Goal: Task Accomplishment & Management: Complete application form

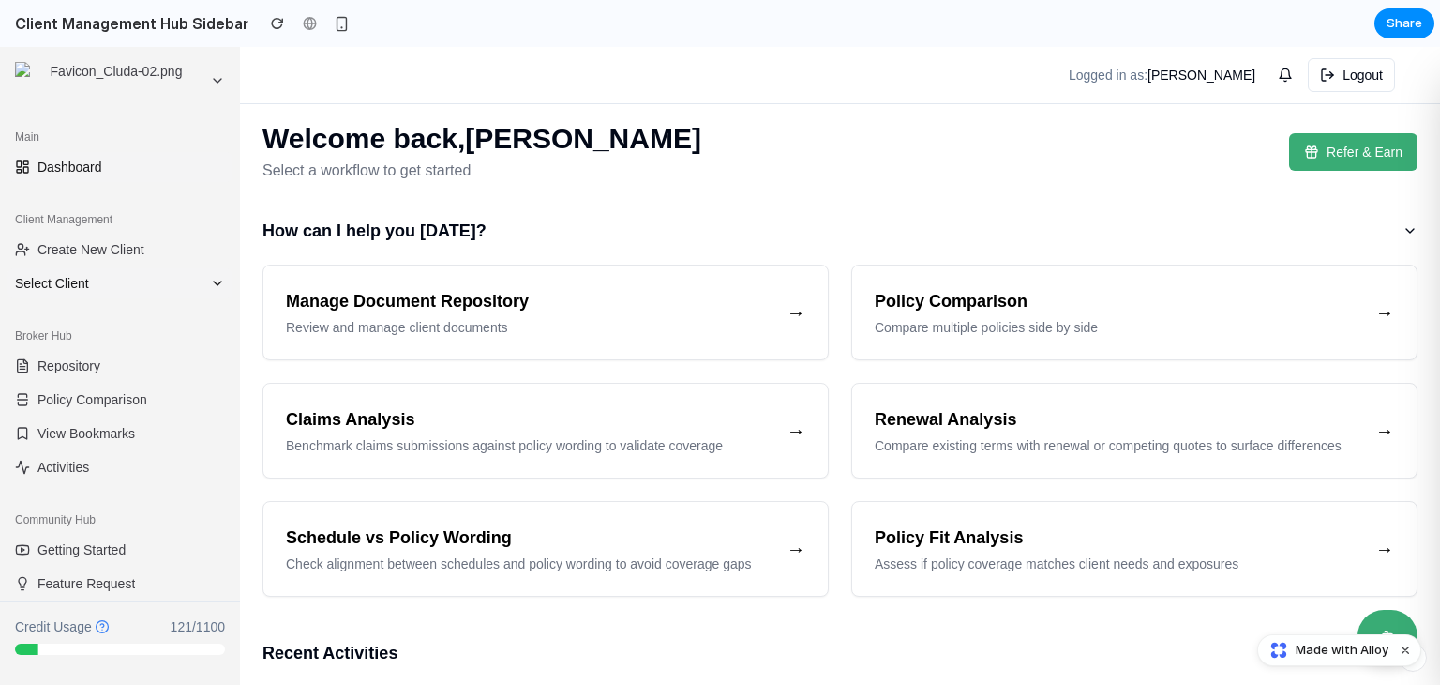
click at [210, 282] on icon at bounding box center [217, 283] width 15 height 15
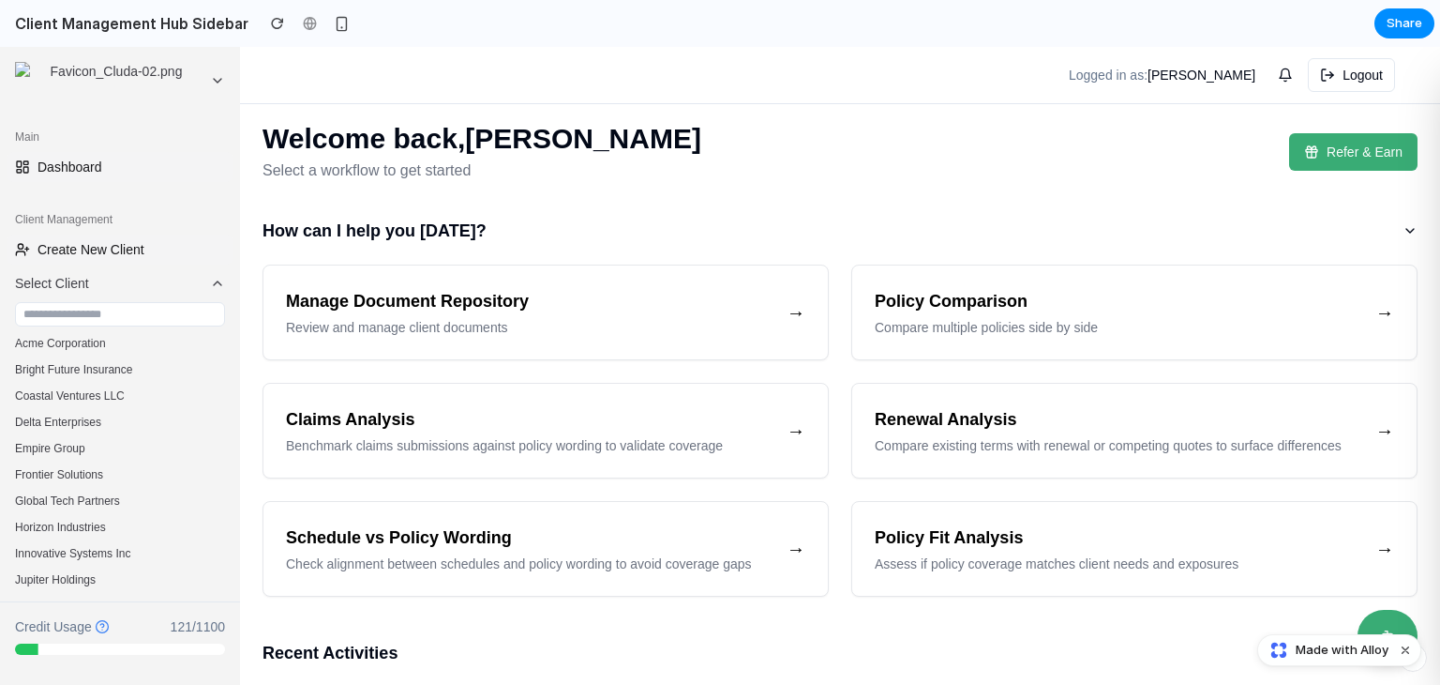
click at [114, 252] on span "Create New Client" at bounding box center [91, 249] width 107 height 19
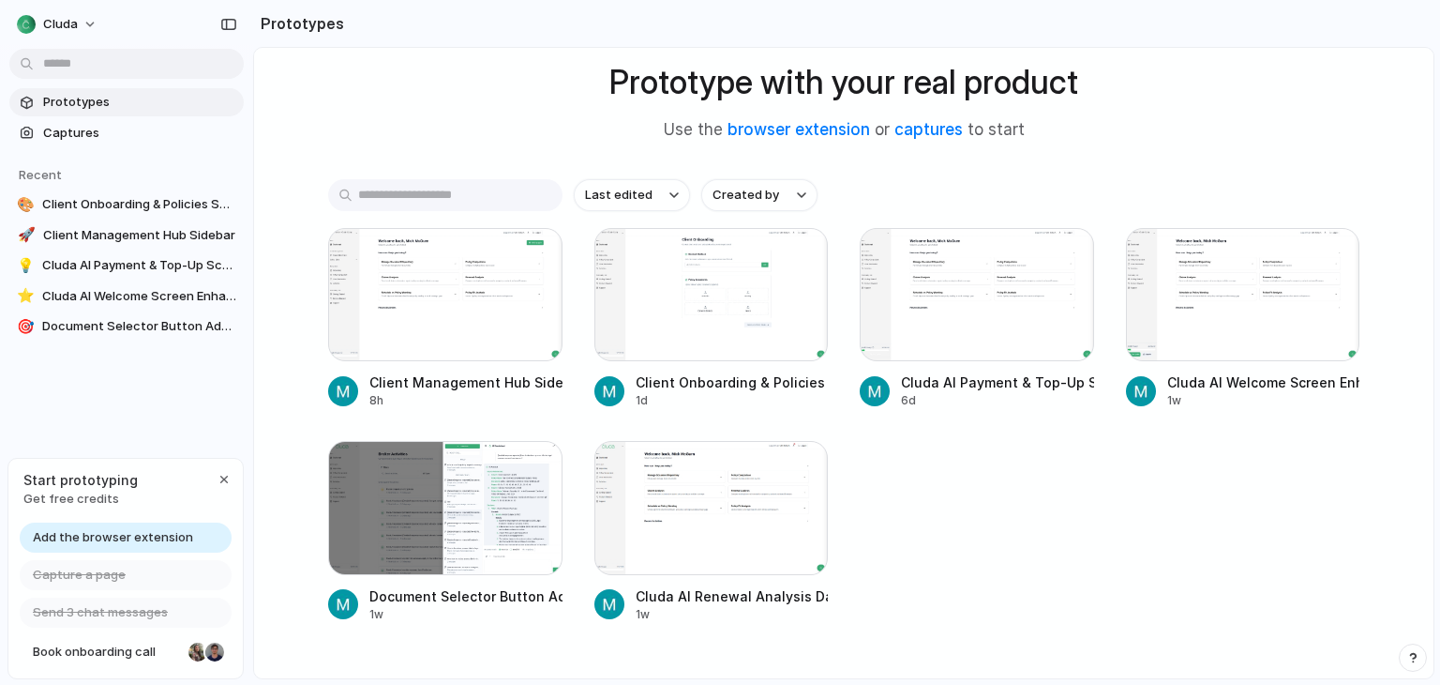
scroll to position [156, 0]
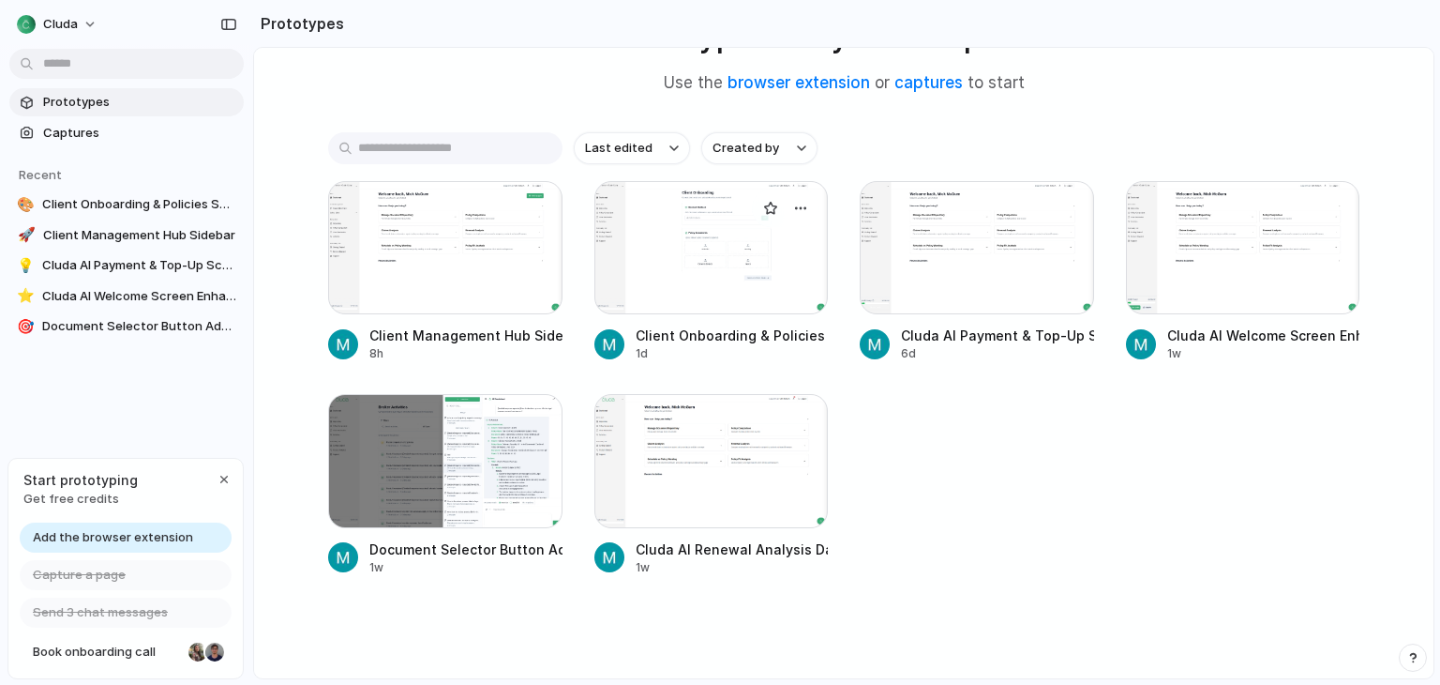
click at [701, 271] on div at bounding box center [712, 247] width 234 height 133
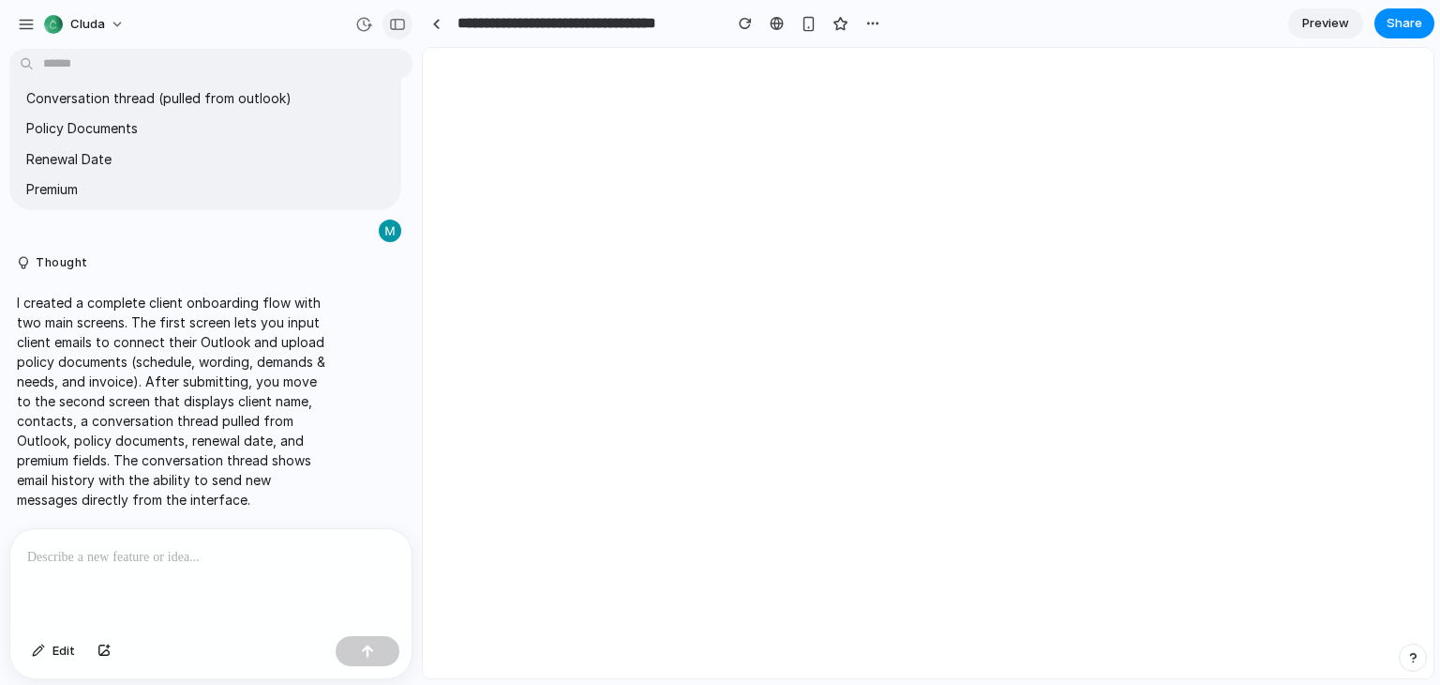
click at [400, 31] on button "button" at bounding box center [398, 24] width 30 height 30
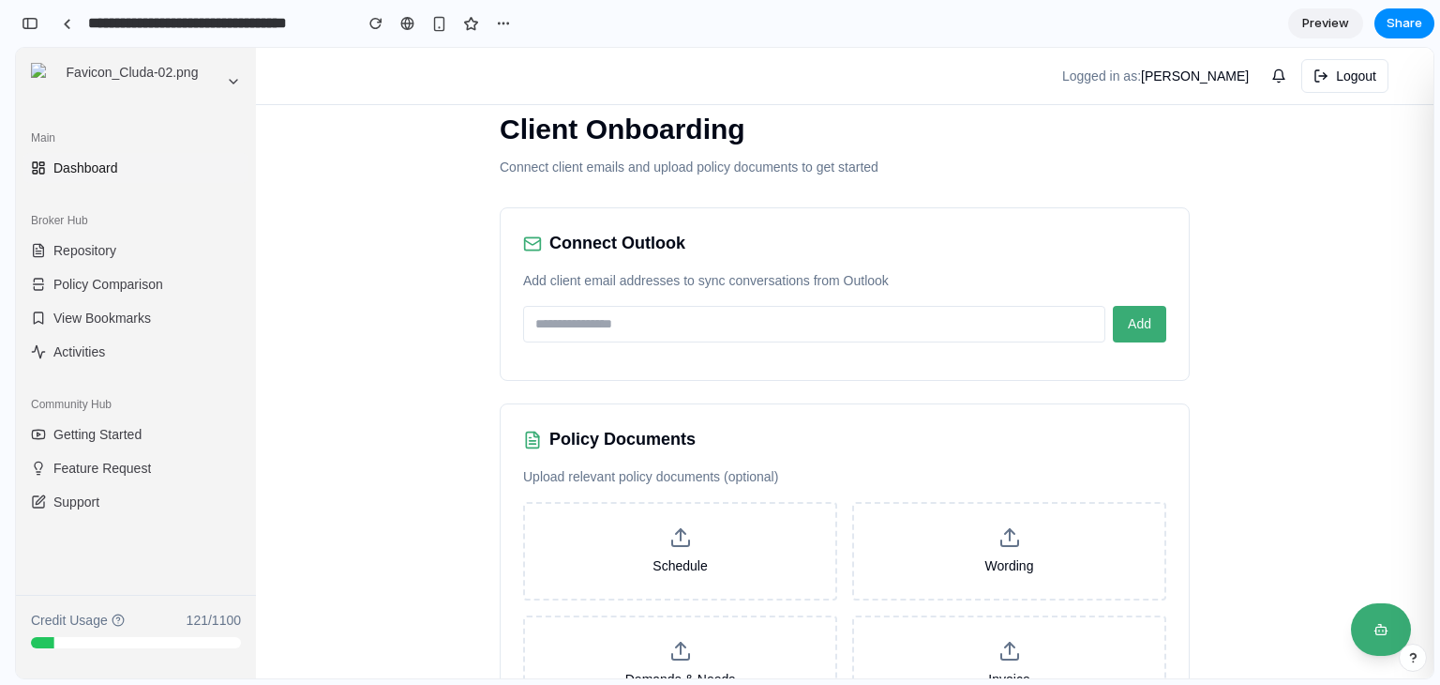
click at [674, 329] on input "email" at bounding box center [814, 324] width 582 height 37
click at [639, 327] on input "email" at bounding box center [814, 324] width 582 height 37
type input "**********"
click at [1138, 324] on span "Add" at bounding box center [1139, 323] width 23 height 15
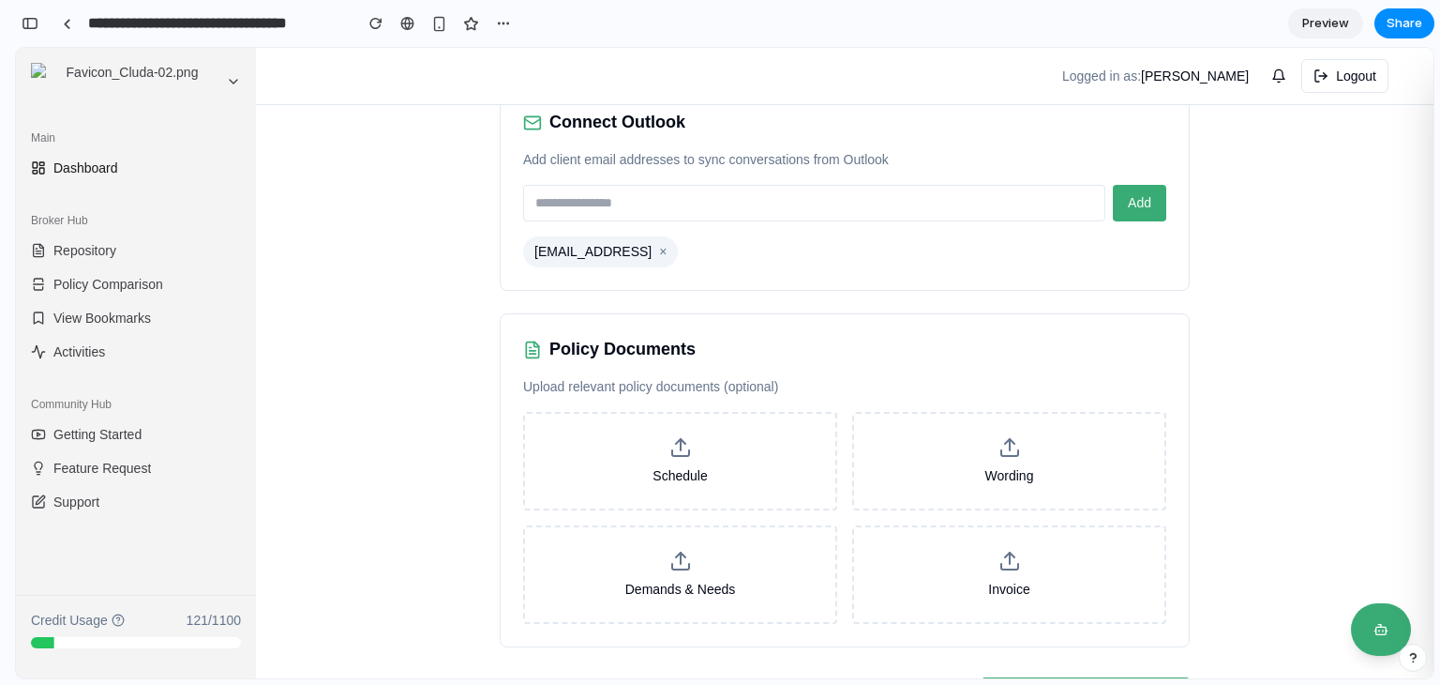
scroll to position [186, 0]
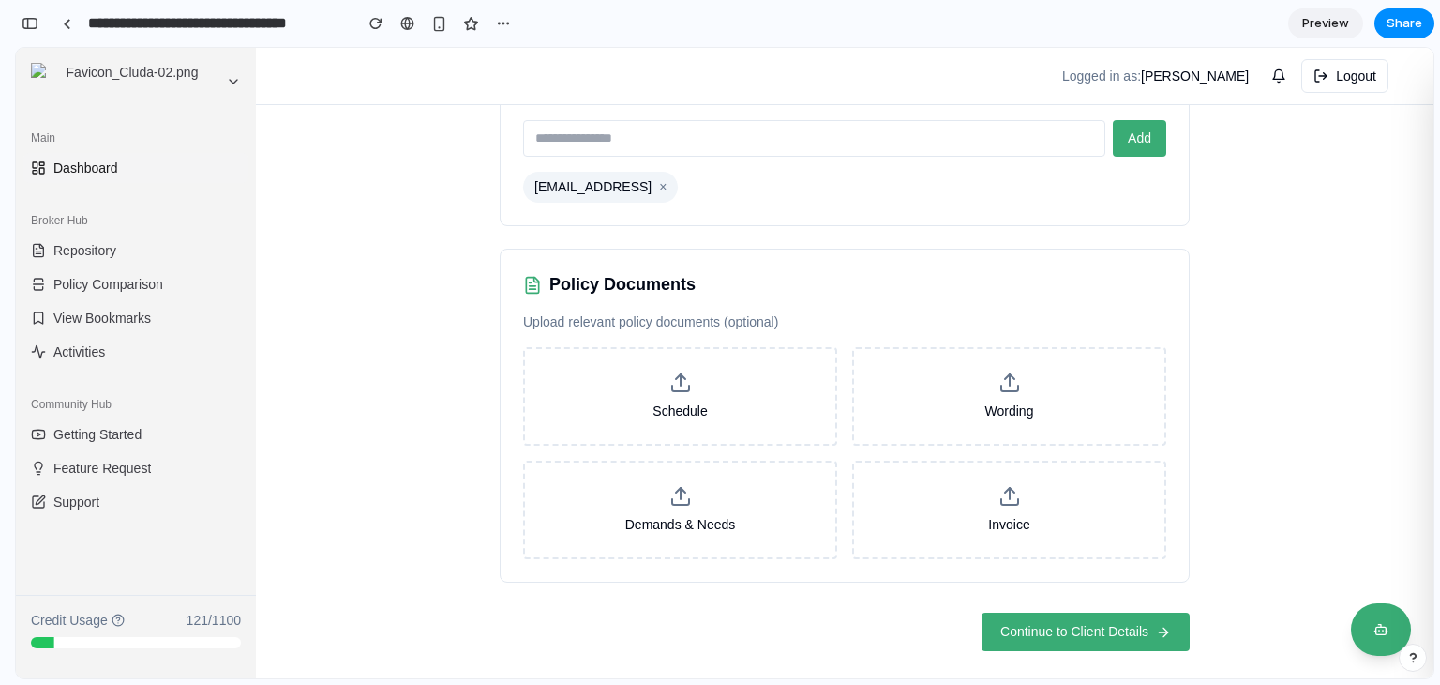
click at [712, 412] on label "Schedule" at bounding box center [680, 396] width 314 height 98
click at [16, 48] on input "Schedule" at bounding box center [16, 48] width 0 height 0
click at [1054, 622] on span "Continue to Client Details" at bounding box center [1075, 632] width 148 height 20
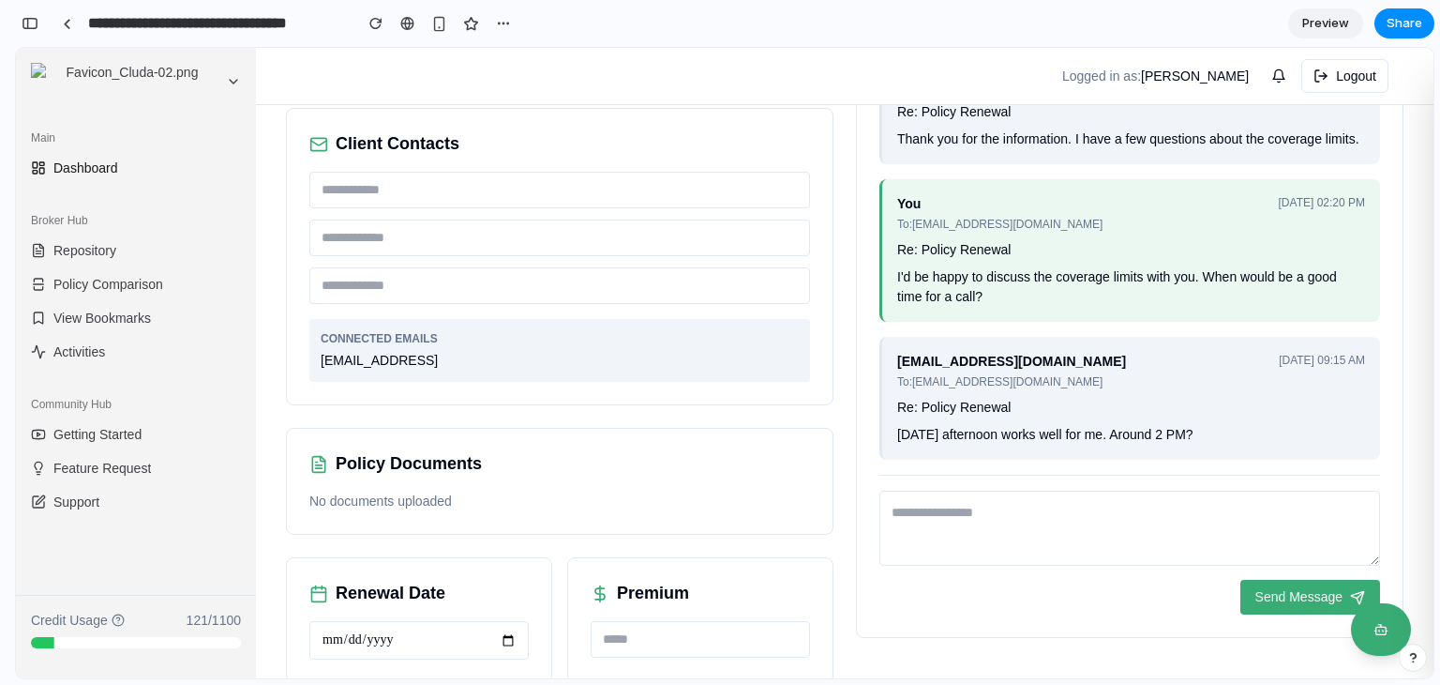
scroll to position [277, 0]
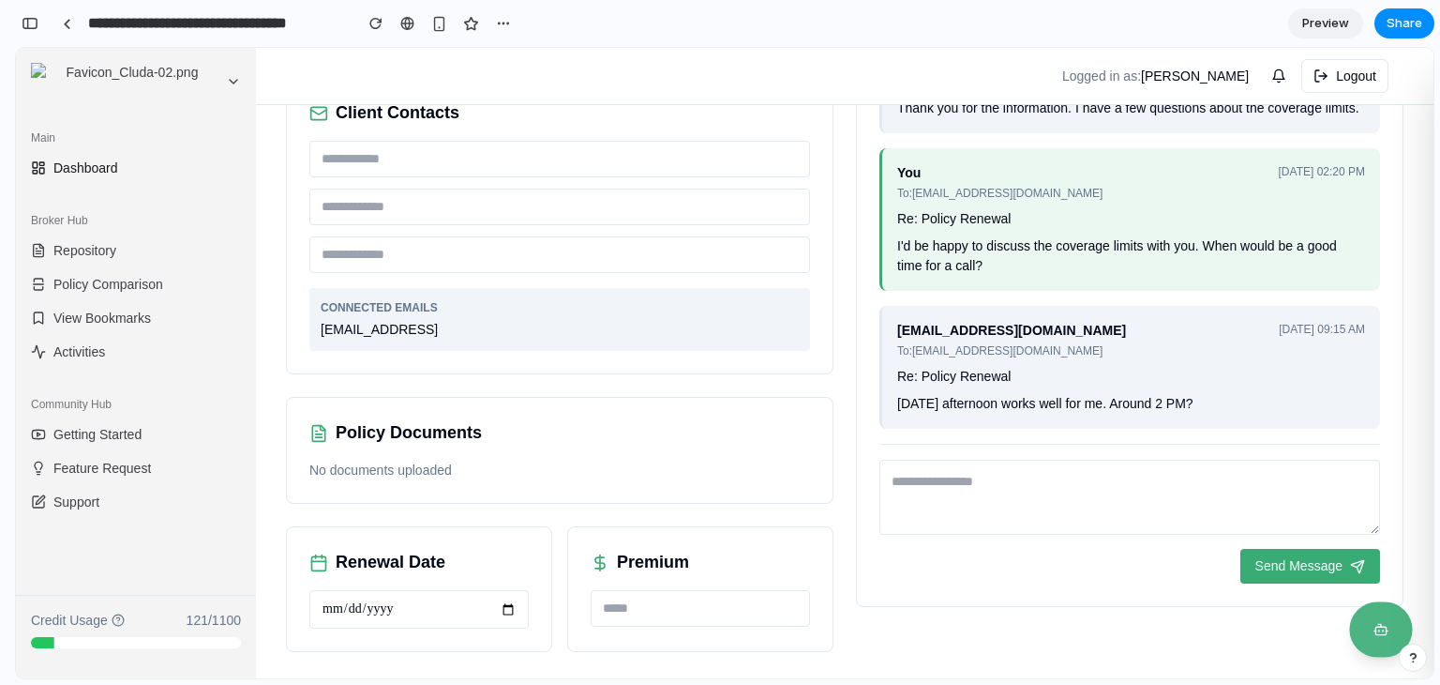
click at [1363, 630] on button at bounding box center [1381, 629] width 63 height 55
